Goal: Information Seeking & Learning: Learn about a topic

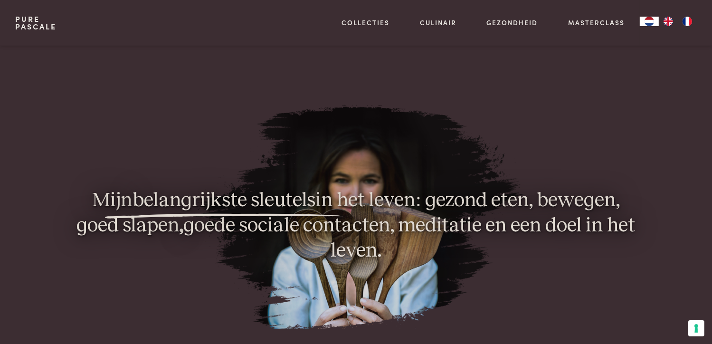
scroll to position [686, 0]
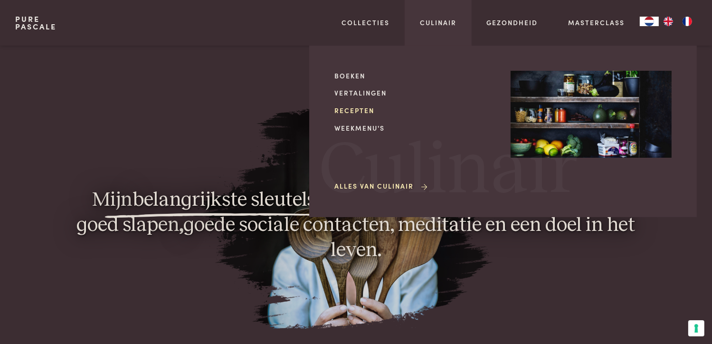
click at [344, 108] on link "Recepten" at bounding box center [414, 110] width 161 height 10
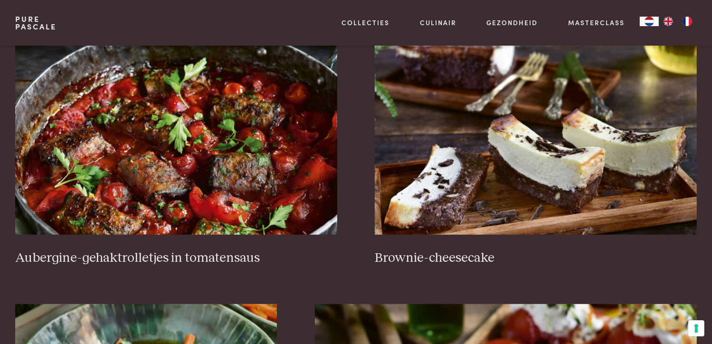
scroll to position [405, 0]
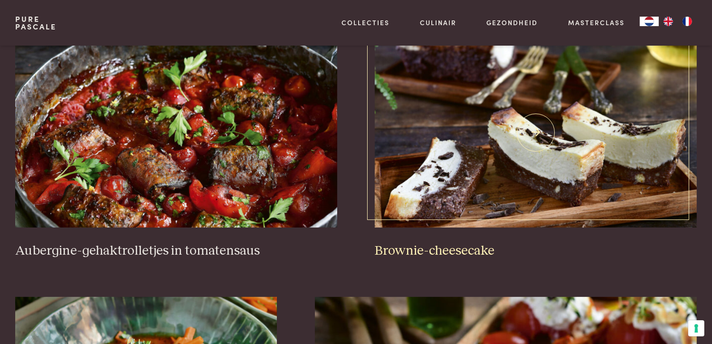
click at [416, 251] on h3 "Brownie-cheesecake" at bounding box center [536, 251] width 322 height 17
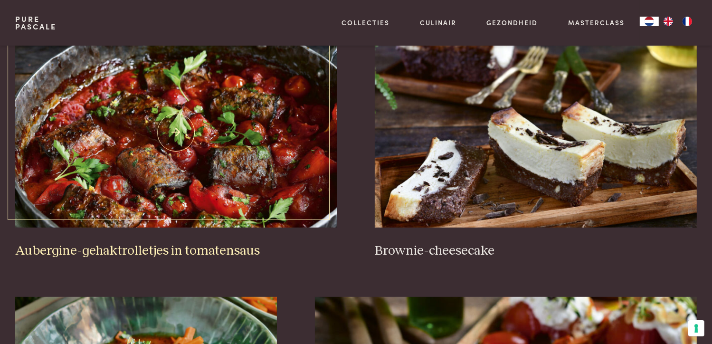
click at [132, 252] on h3 "Aubergine-gehaktrolletjes in tomatensaus" at bounding box center [176, 251] width 322 height 17
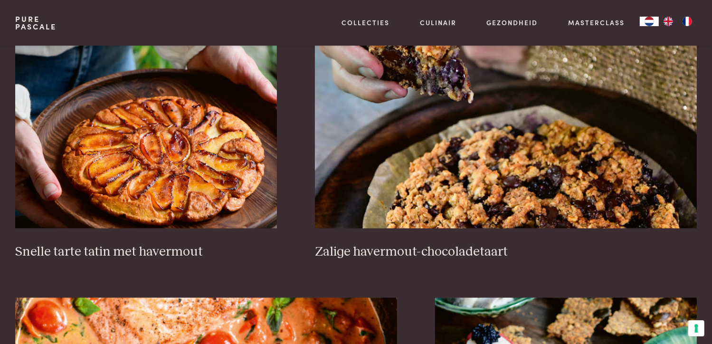
scroll to position [1458, 0]
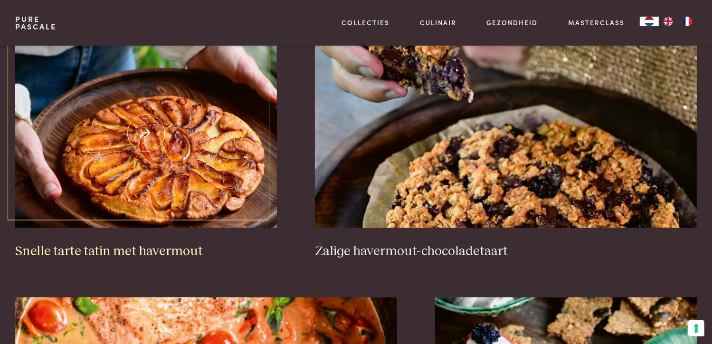
click at [124, 245] on h3 "Snelle tarte tatin met havermout" at bounding box center [146, 251] width 262 height 17
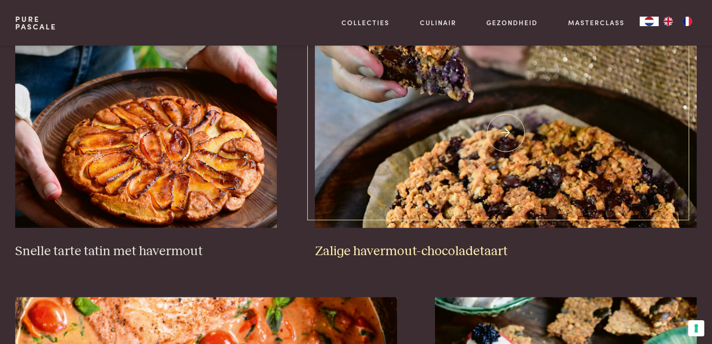
click at [381, 248] on h3 "Zalige havermout-chocoladetaart" at bounding box center [506, 251] width 382 height 17
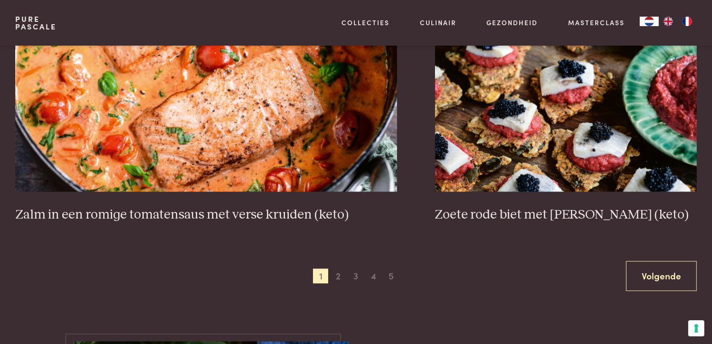
scroll to position [1763, 0]
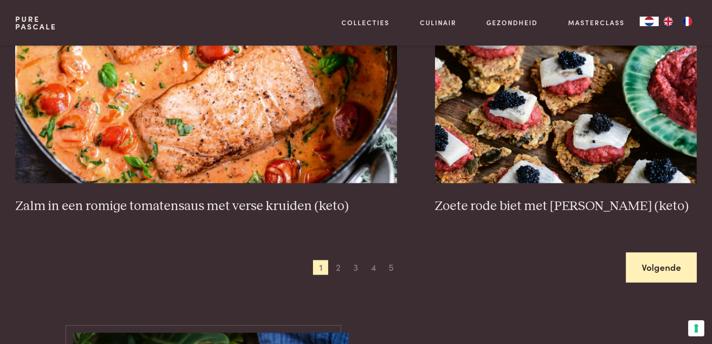
click at [656, 253] on link "Volgende" at bounding box center [661, 268] width 71 height 30
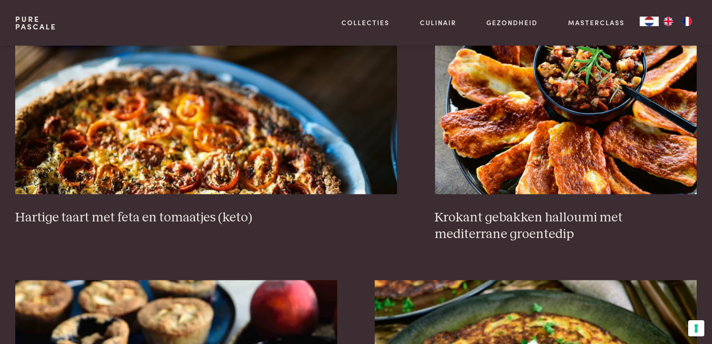
scroll to position [957, 0]
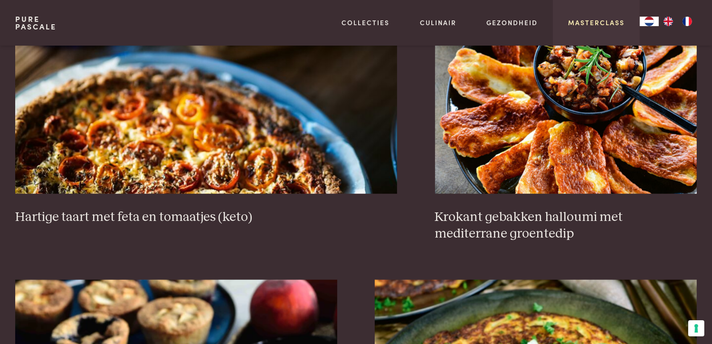
click at [585, 27] on link "Masterclass" at bounding box center [596, 23] width 57 height 10
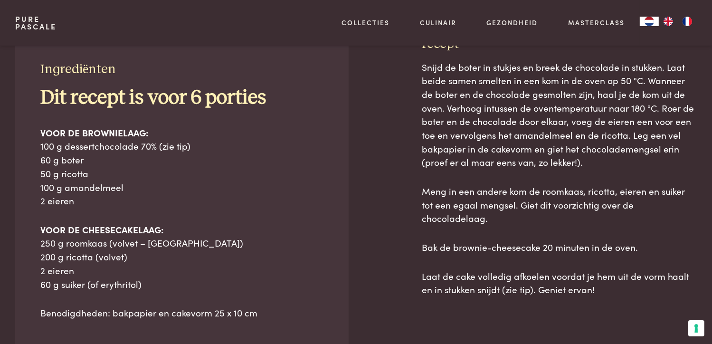
scroll to position [433, 0]
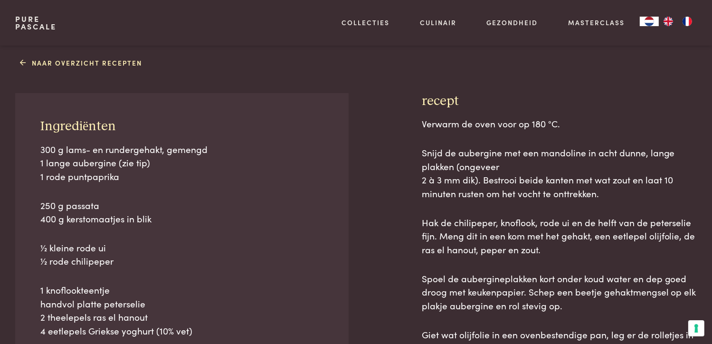
scroll to position [376, 0]
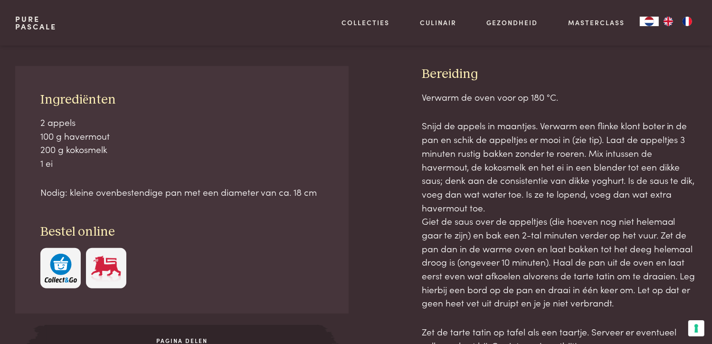
scroll to position [409, 0]
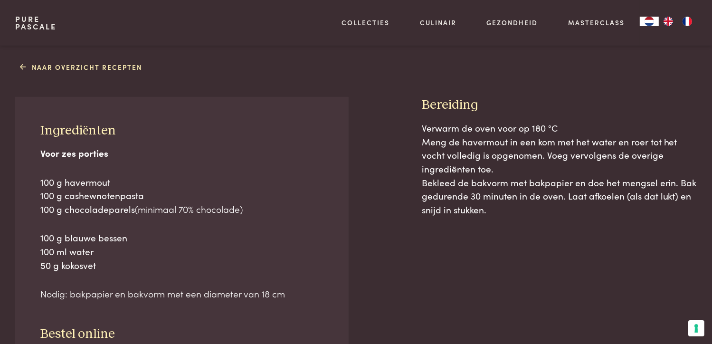
scroll to position [398, 0]
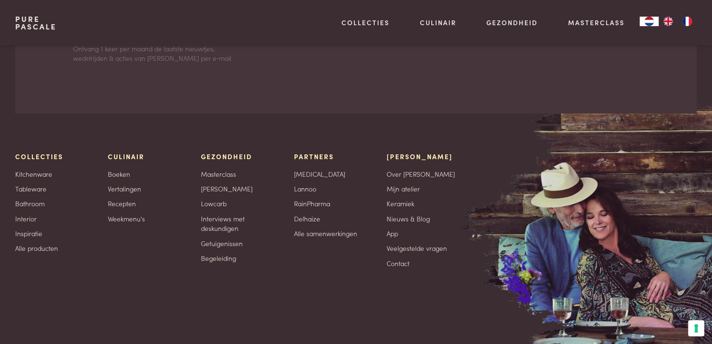
scroll to position [3329, 0]
